Goal: Information Seeking & Learning: Learn about a topic

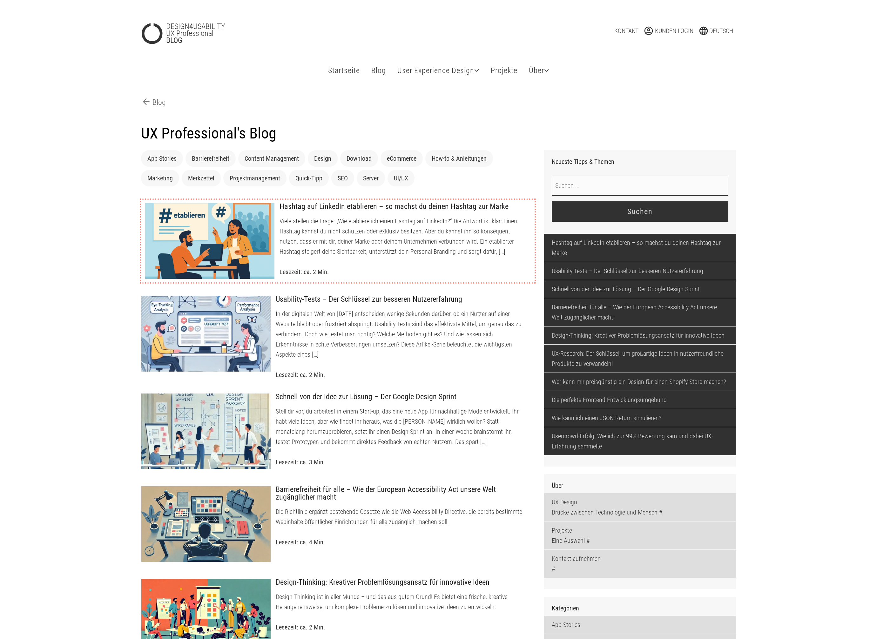
click at [224, 226] on div at bounding box center [210, 241] width 130 height 76
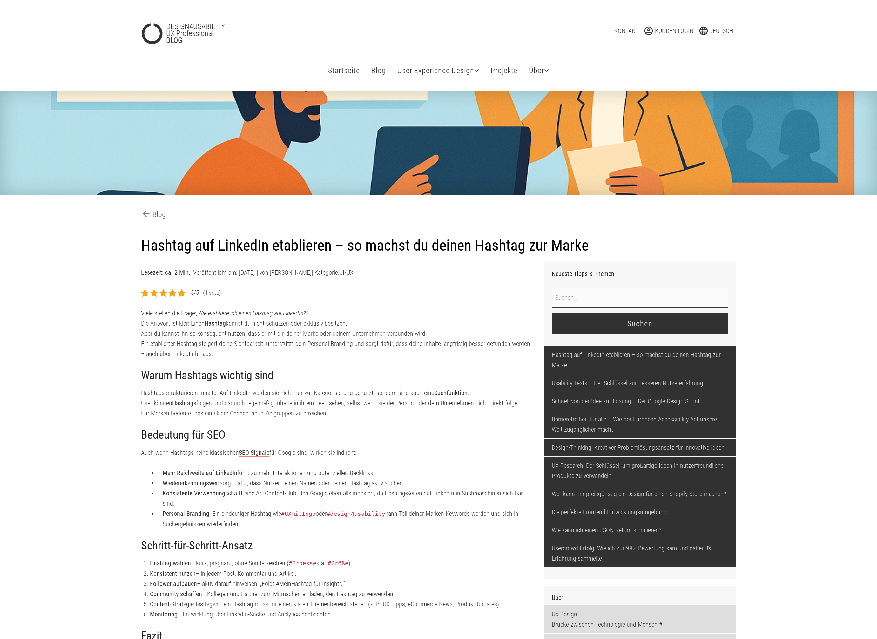
type input "foerster-987265348"
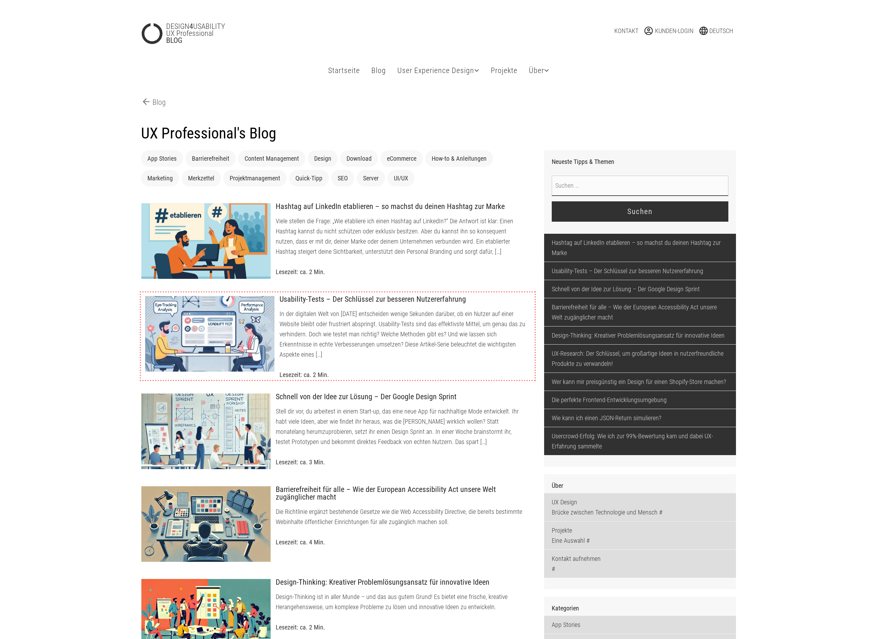
click at [286, 304] on h3 "Usability-Tests – Der Schlüssel zur besseren Nutzererfahrung" at bounding box center [405, 300] width 250 height 8
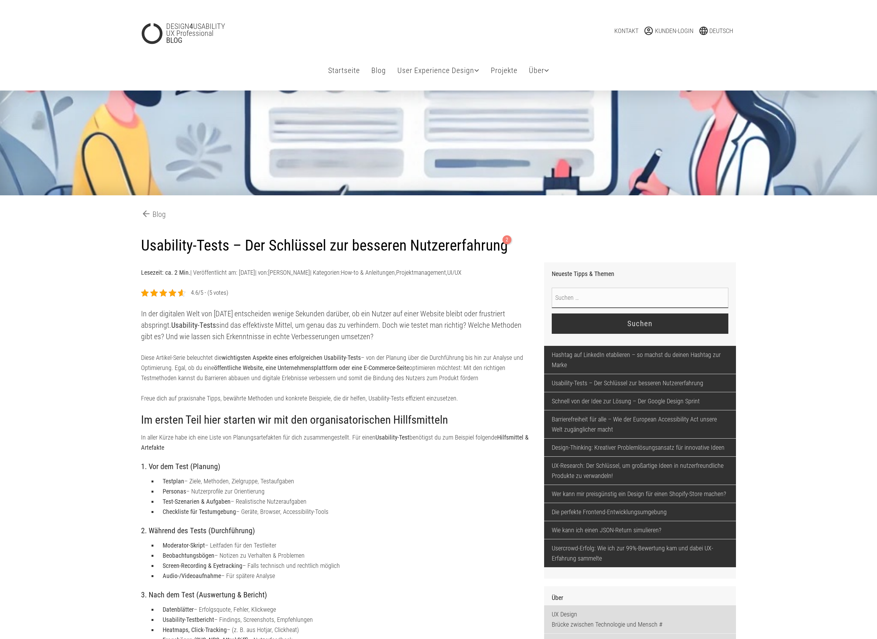
click at [182, 249] on h1 "Usability-Tests – Der Schlüssel zur besseren Nutzererfahrung 2" at bounding box center [438, 246] width 595 height 18
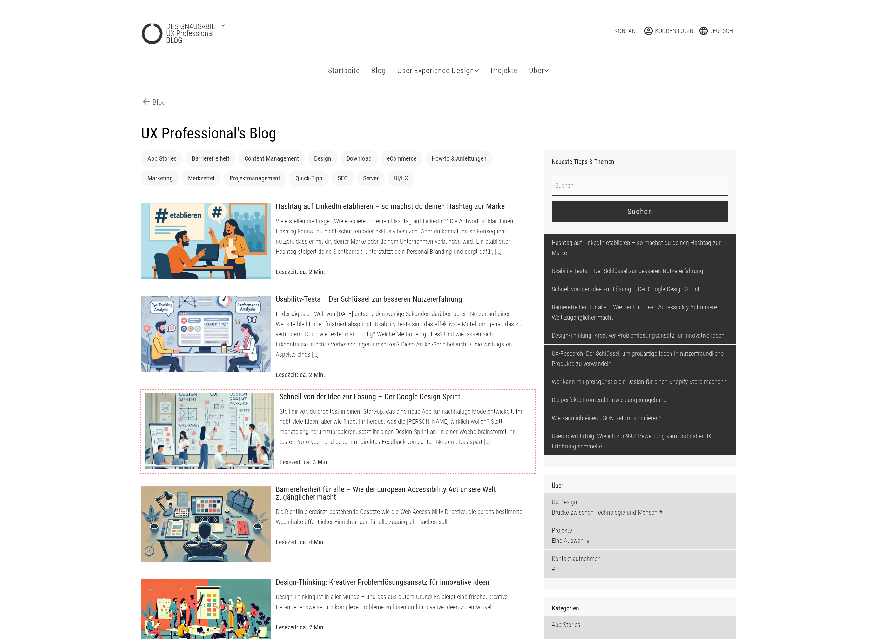
click at [256, 447] on div at bounding box center [210, 431] width 130 height 76
